Goal: Transaction & Acquisition: Obtain resource

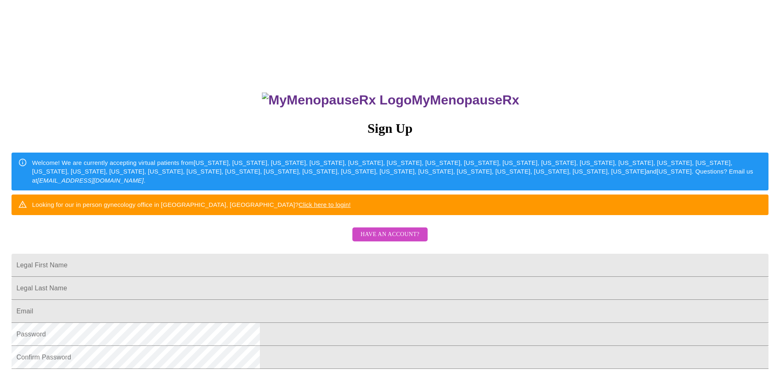
click at [375, 240] on span "Have an account?" at bounding box center [389, 234] width 59 height 10
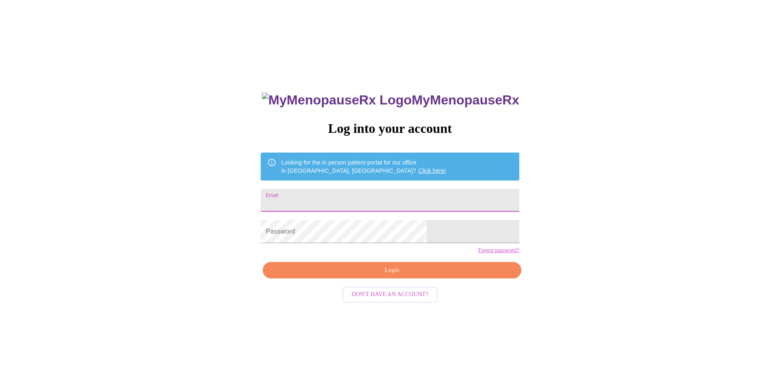
click at [324, 199] on input "Email" at bounding box center [390, 200] width 258 height 23
type input "[EMAIL_ADDRESS][DOMAIN_NAME]"
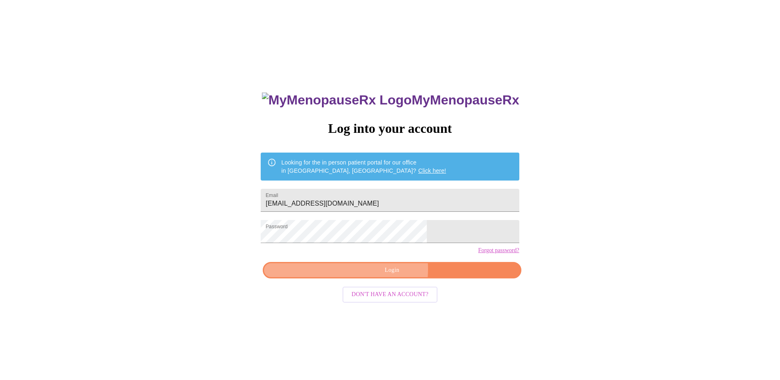
click at [374, 275] on span "Login" at bounding box center [391, 270] width 239 height 10
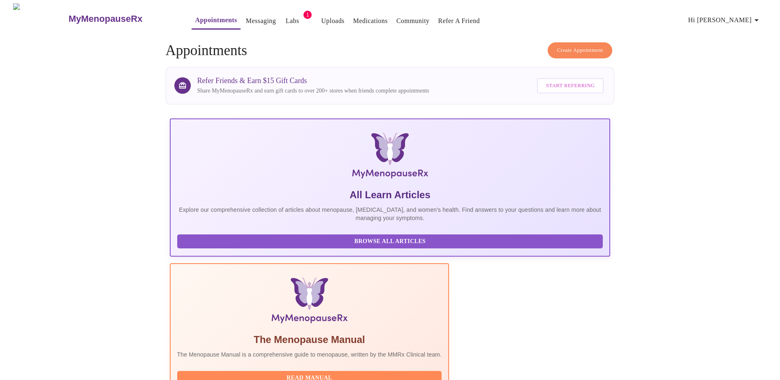
click at [286, 17] on link "Labs" at bounding box center [293, 21] width 14 height 12
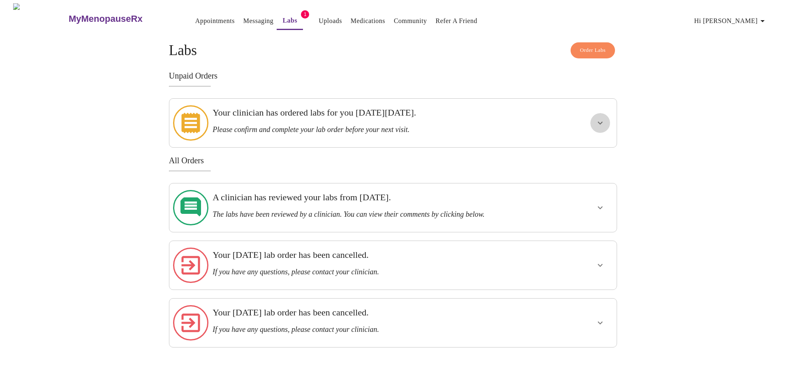
click at [595, 122] on icon "show more" at bounding box center [600, 123] width 10 height 10
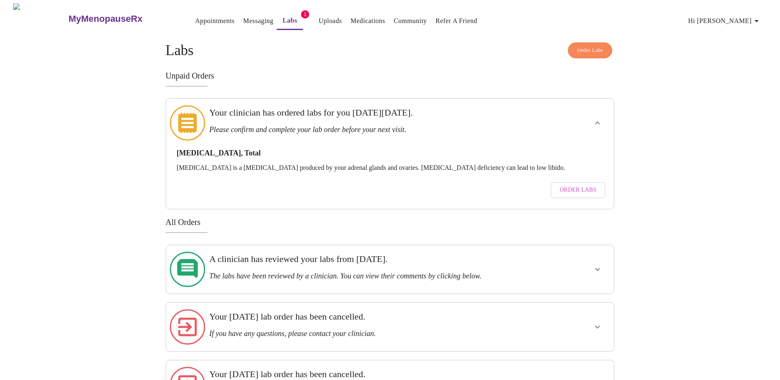
click at [573, 185] on span "Order Labs" at bounding box center [577, 190] width 37 height 10
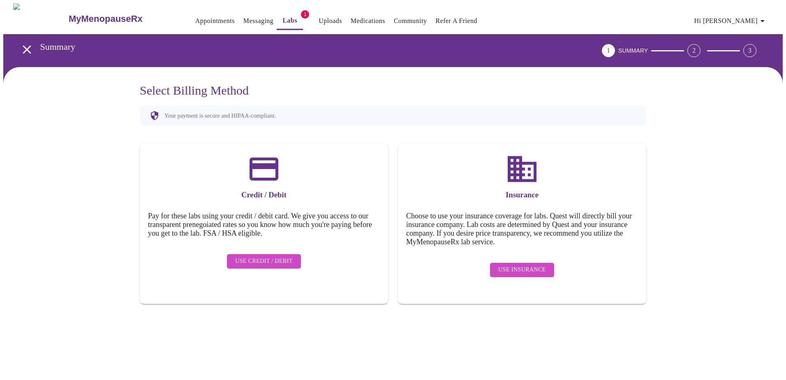
click at [534, 265] on span "Use Insurance" at bounding box center [521, 270] width 47 height 10
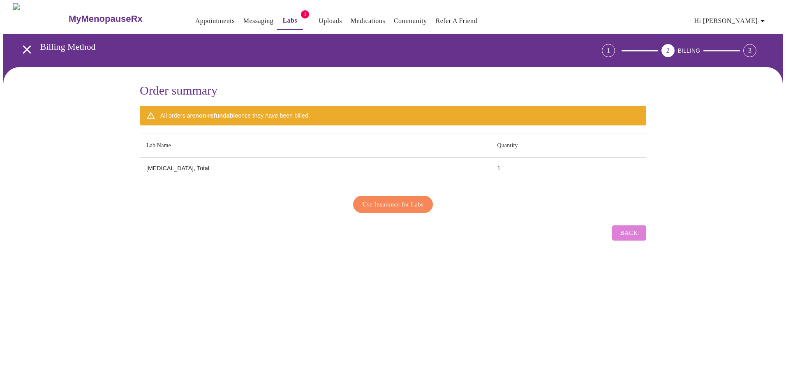
click at [633, 228] on span "Back" at bounding box center [629, 232] width 18 height 11
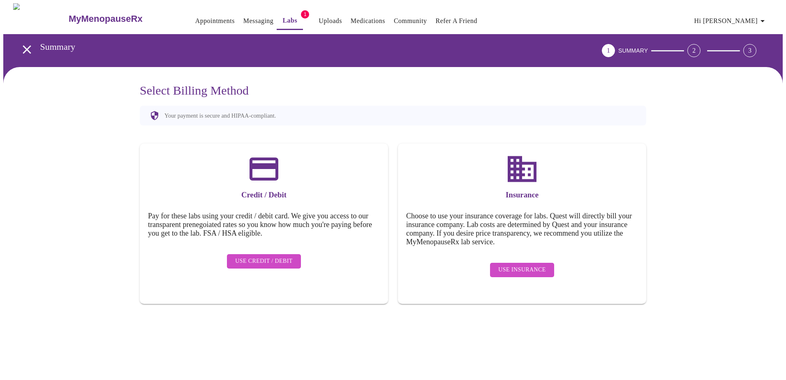
click at [243, 15] on link "Messaging" at bounding box center [258, 21] width 30 height 12
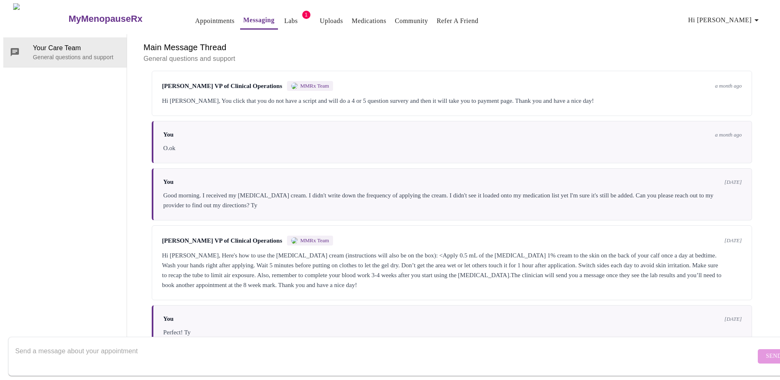
scroll to position [930, 0]
click at [278, 13] on button "Labs" at bounding box center [291, 21] width 26 height 16
click at [284, 23] on link "Labs" at bounding box center [291, 21] width 14 height 12
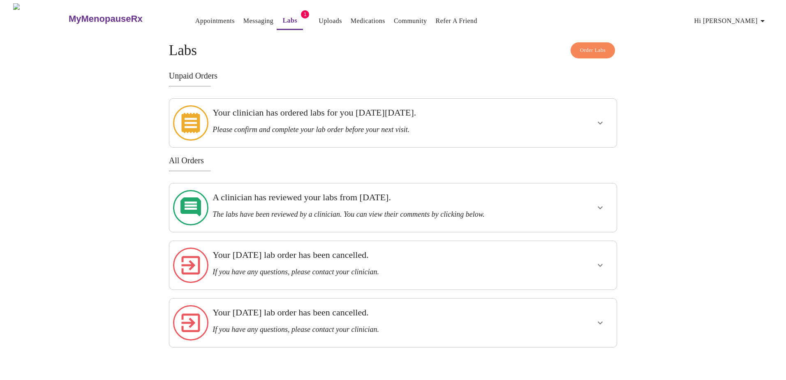
click at [603, 118] on icon "show more" at bounding box center [600, 123] width 10 height 10
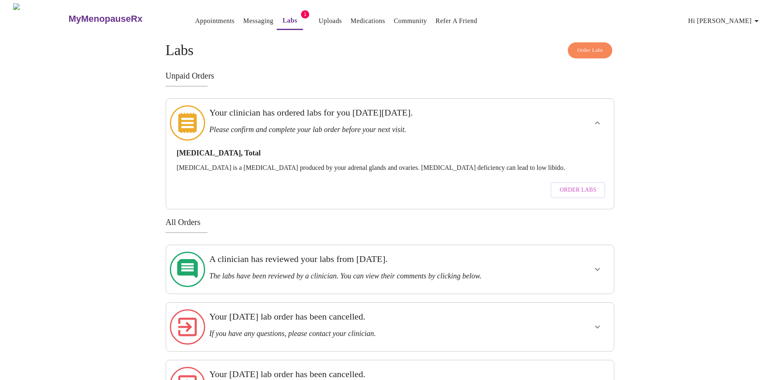
click at [572, 185] on span "Order Labs" at bounding box center [577, 190] width 37 height 10
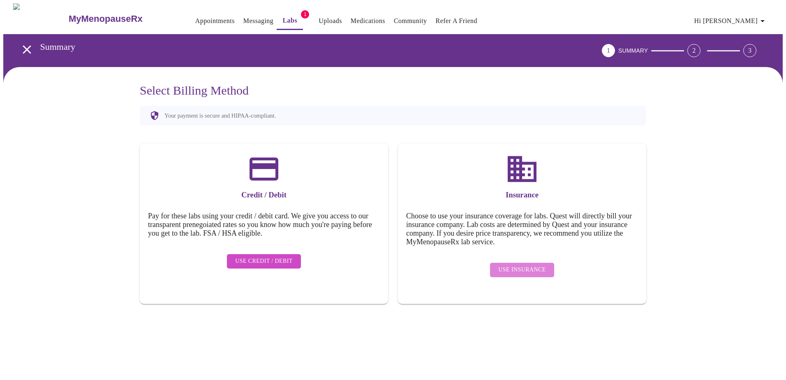
click at [525, 265] on span "Use Insurance" at bounding box center [521, 270] width 47 height 10
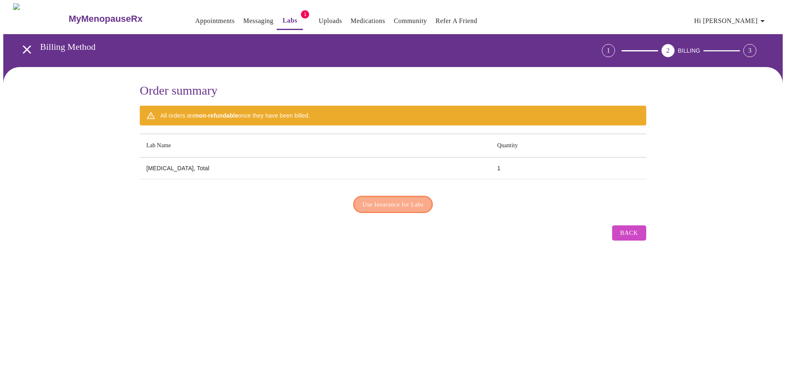
click at [380, 200] on span "Use Insurance for Labs" at bounding box center [393, 204] width 61 height 11
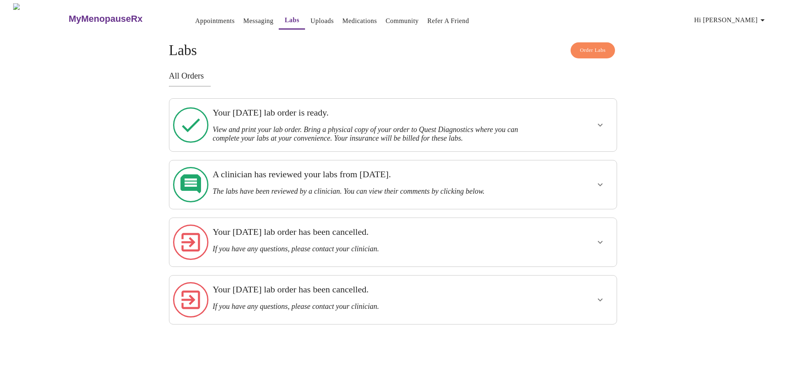
click at [601, 120] on icon "show more" at bounding box center [600, 125] width 10 height 10
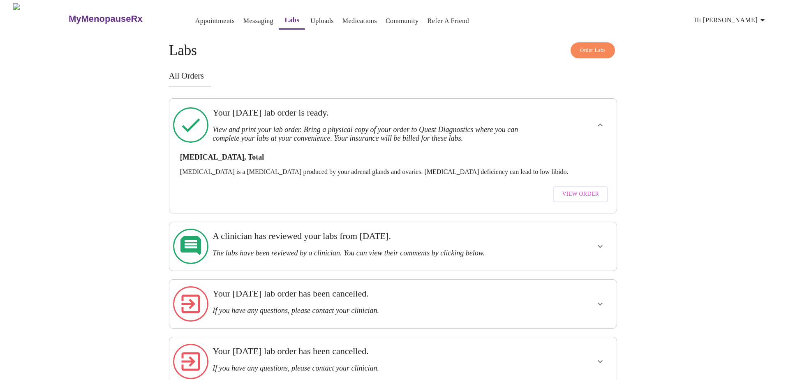
click at [581, 189] on span "View Order" at bounding box center [580, 194] width 37 height 10
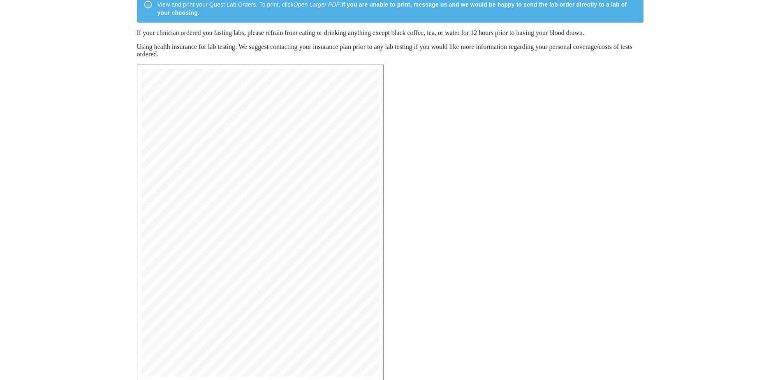
scroll to position [123, 0]
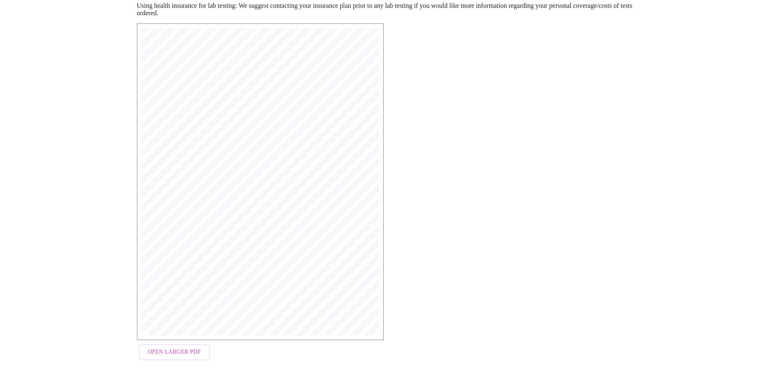
click at [185, 356] on span "Open Larger PDF" at bounding box center [174, 352] width 53 height 10
